Goal: Transaction & Acquisition: Subscribe to service/newsletter

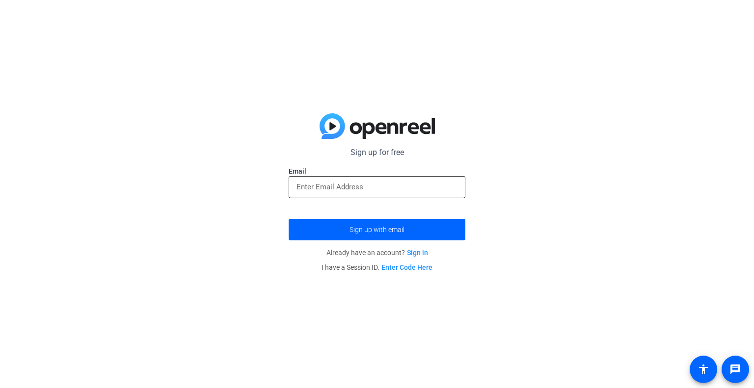
click at [424, 184] on input "email" at bounding box center [376, 187] width 161 height 12
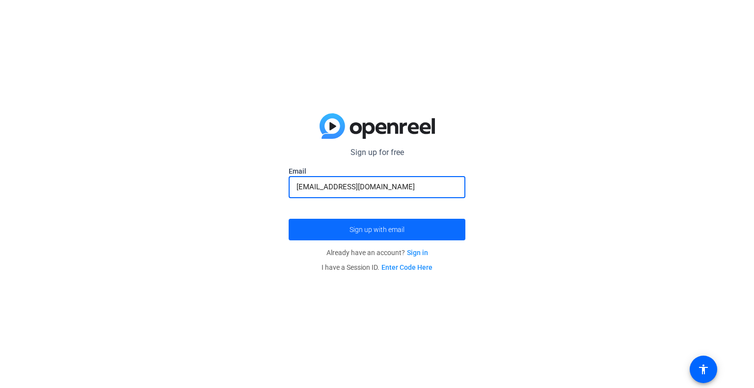
click at [414, 229] on span "submit" at bounding box center [377, 230] width 177 height 24
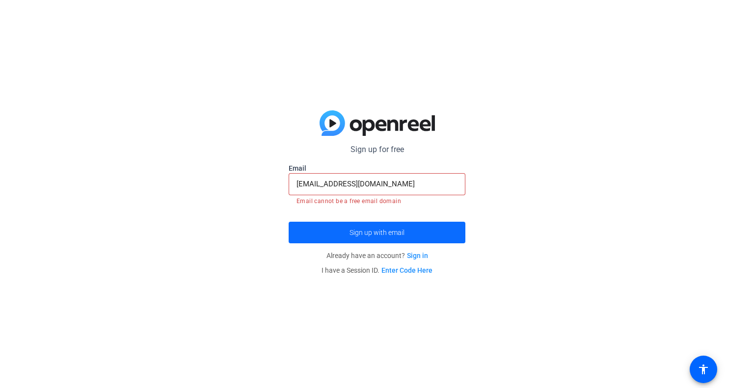
click at [409, 232] on span "submit" at bounding box center [377, 233] width 177 height 24
click at [336, 185] on input "[EMAIL_ADDRESS][DOMAIN_NAME]" at bounding box center [376, 184] width 161 height 12
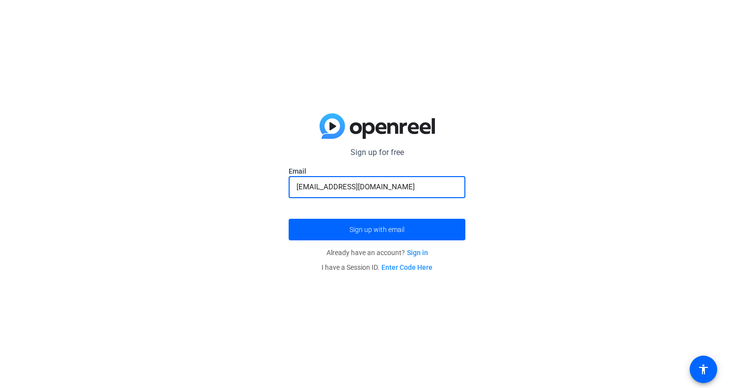
click at [289, 219] on button "Sign up with email" at bounding box center [377, 230] width 177 height 22
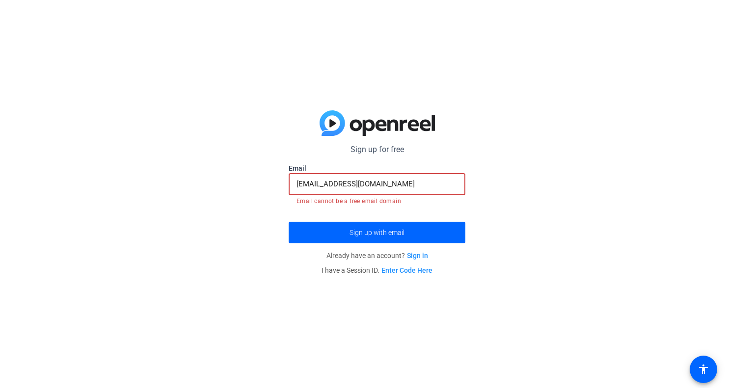
click at [334, 186] on input "[EMAIL_ADDRESS][DOMAIN_NAME]" at bounding box center [376, 184] width 161 height 12
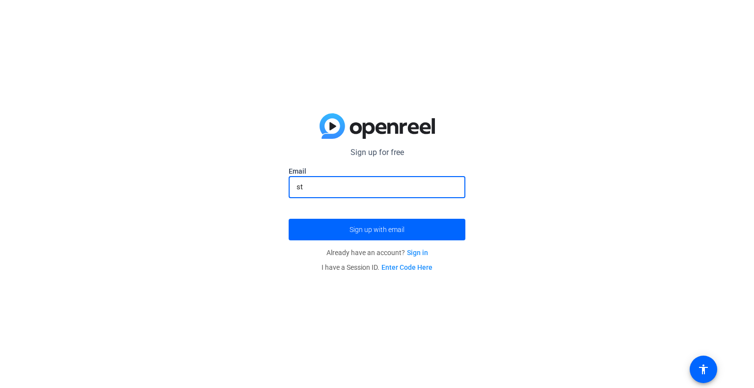
type input "s"
click at [318, 187] on input "[EMAIL_ADDRESS][DOMAIN_NAME]" at bounding box center [376, 187] width 161 height 12
type input "[EMAIL_ADDRESS][DOMAIN_NAME]"
click at [383, 230] on span "Sign up with email" at bounding box center [376, 230] width 55 height 0
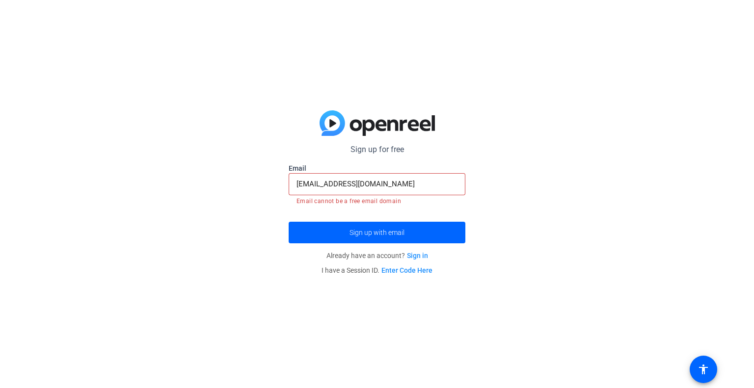
click at [378, 200] on mat-error "Email cannot be a free email domain" at bounding box center [376, 200] width 161 height 11
